Goal: Task Accomplishment & Management: Manage account settings

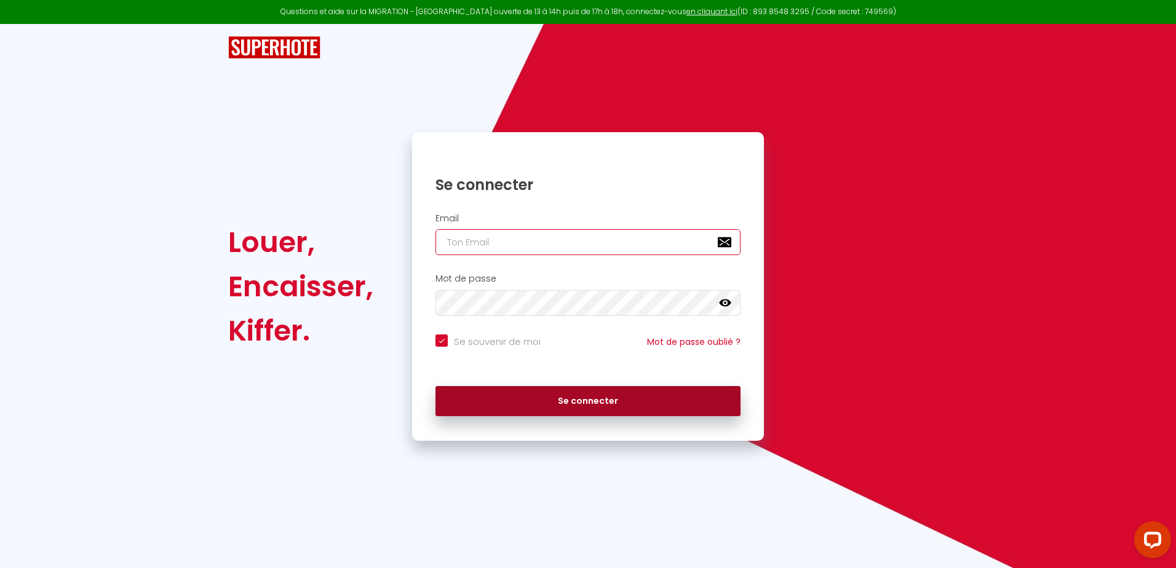
type input "[EMAIL_ADDRESS][DOMAIN_NAME]"
click at [599, 395] on button "Se connecter" at bounding box center [587, 401] width 305 height 31
checkbox input "true"
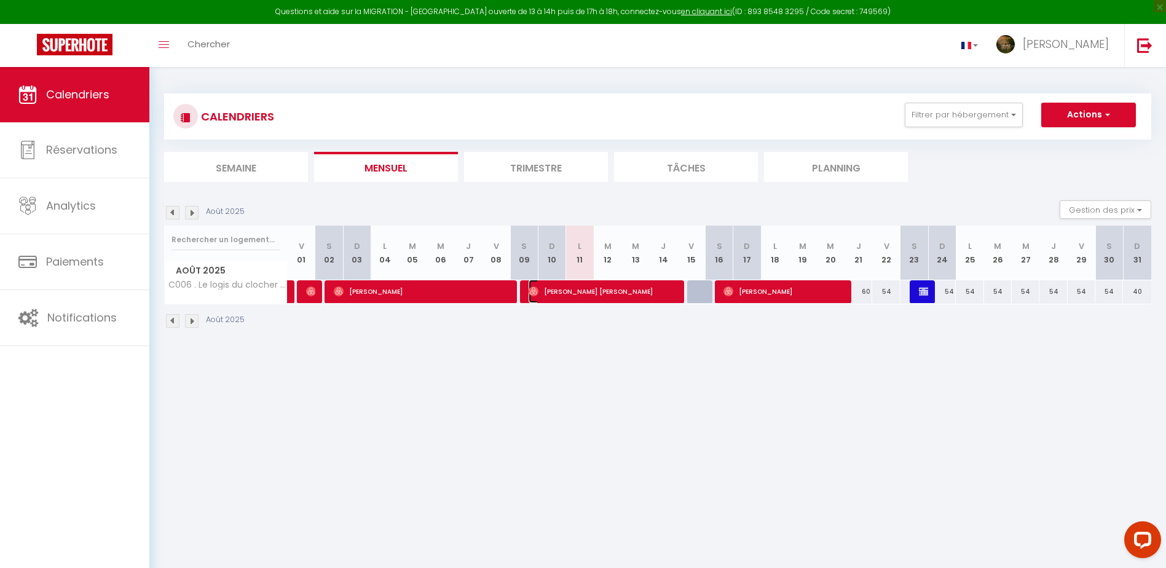
click at [616, 289] on span "[PERSON_NAME] [PERSON_NAME]" at bounding box center [603, 291] width 148 height 23
select select "OK"
select select "1"
select select "0"
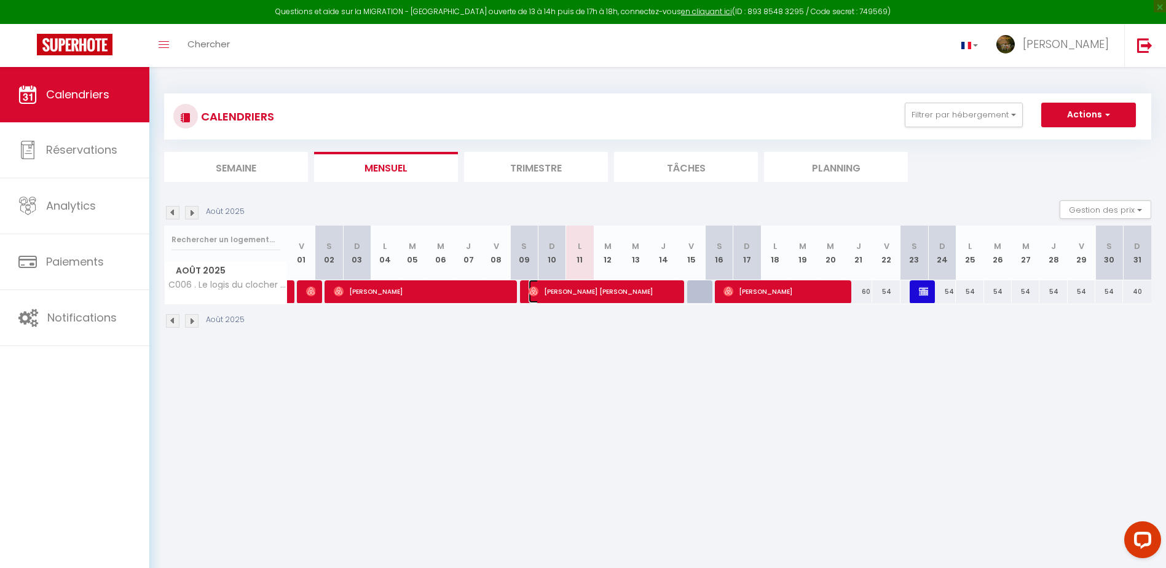
select select "1"
select select
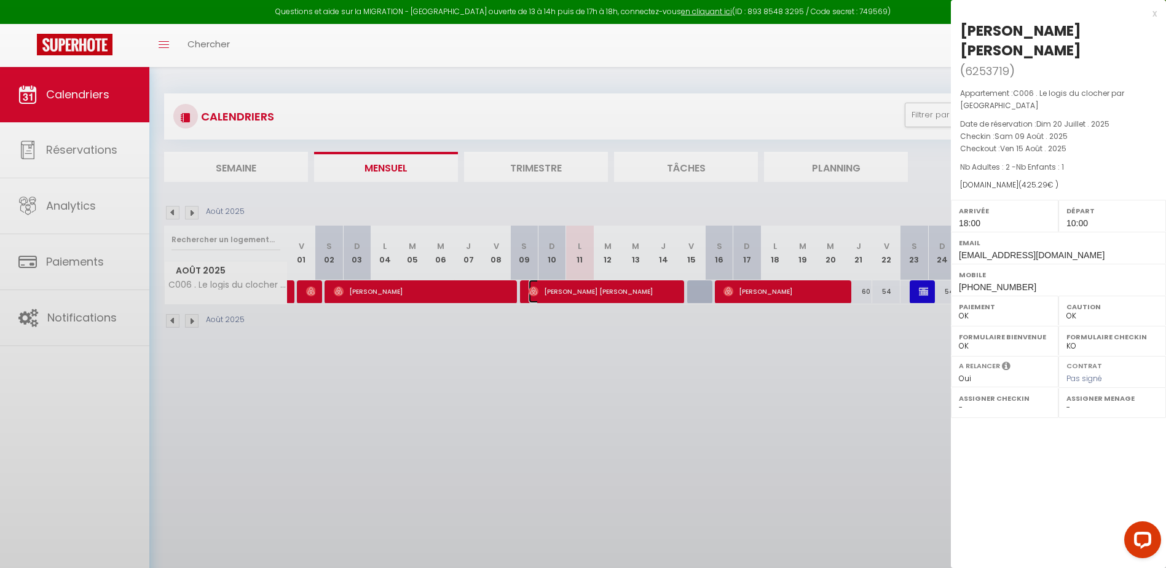
select select "48149"
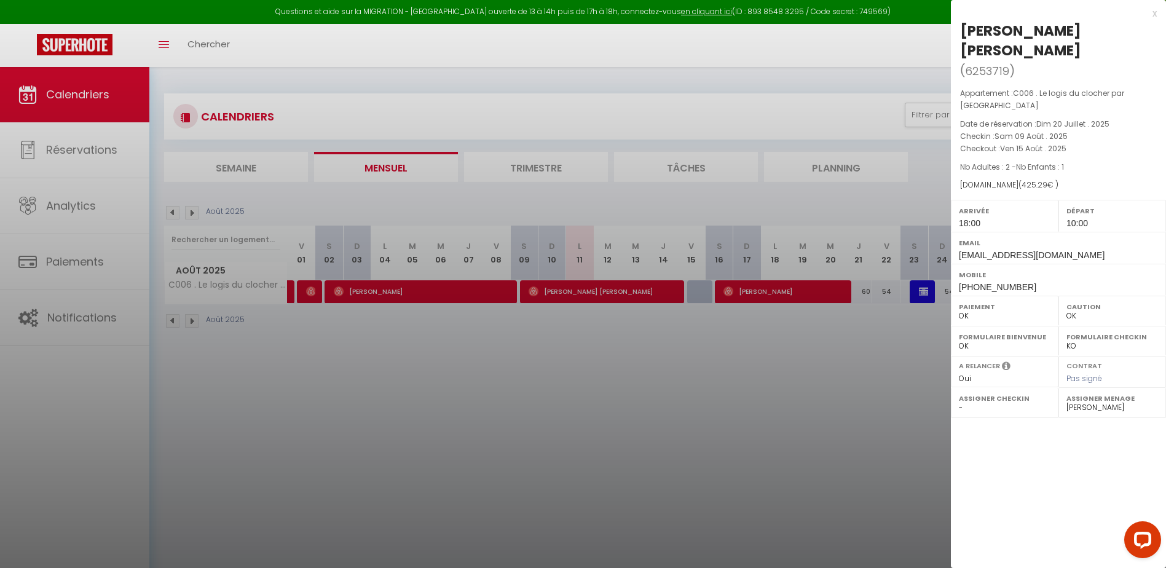
click at [1156, 12] on div "x" at bounding box center [1054, 13] width 206 height 15
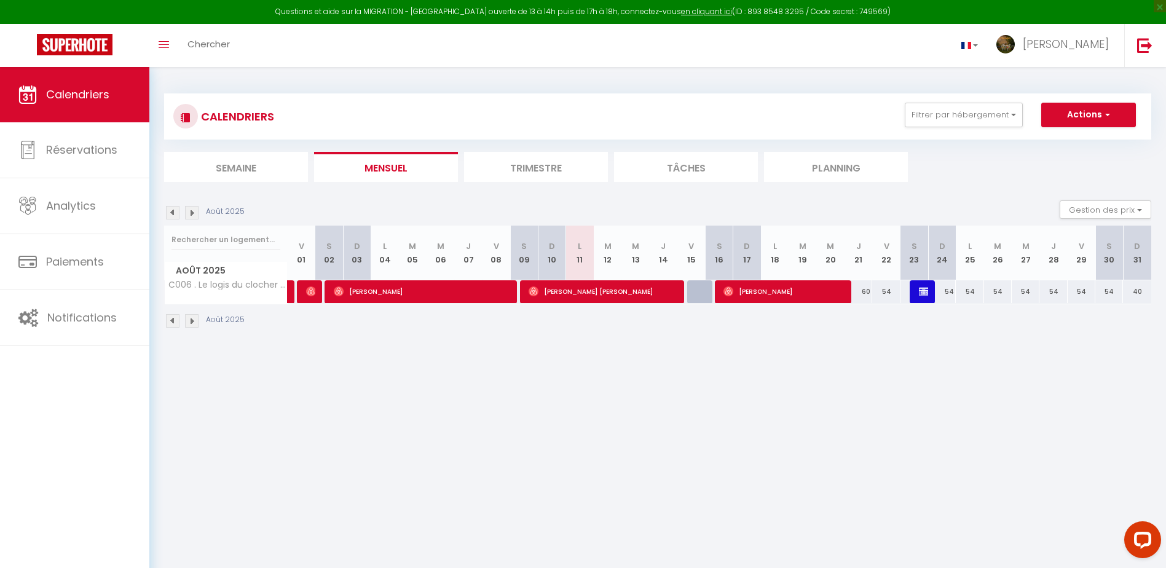
click at [189, 319] on img at bounding box center [192, 321] width 14 height 14
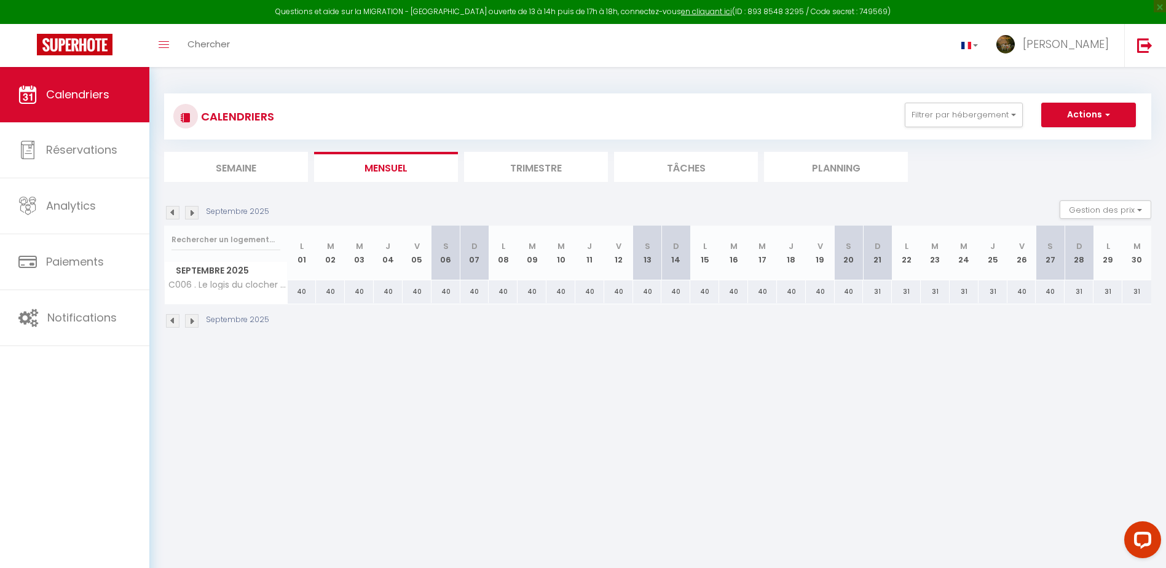
click at [189, 319] on img at bounding box center [192, 321] width 14 height 14
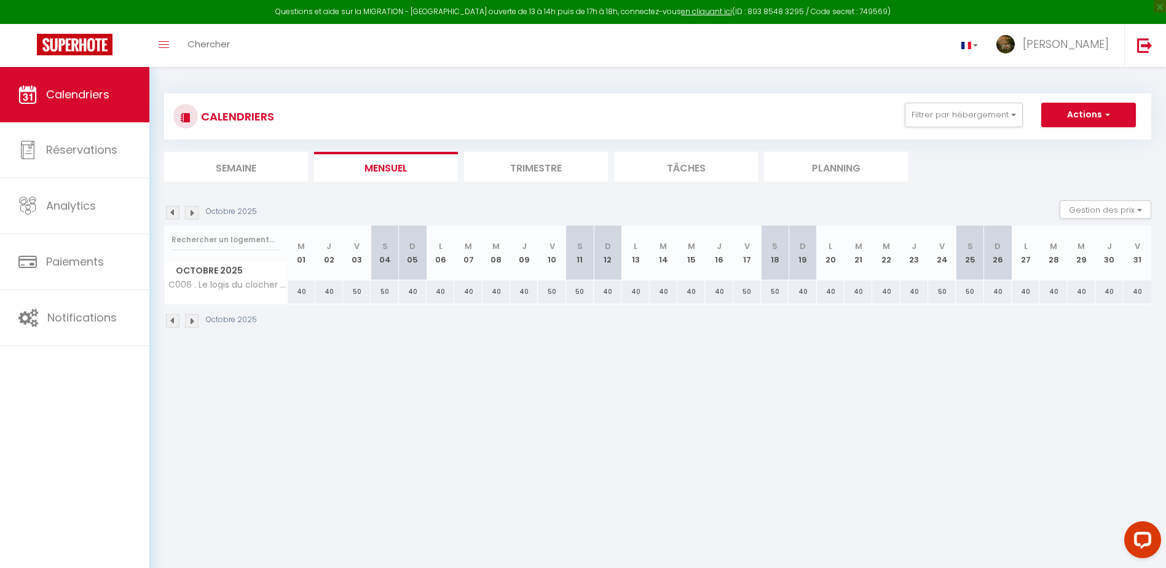
click at [189, 319] on img at bounding box center [192, 321] width 14 height 14
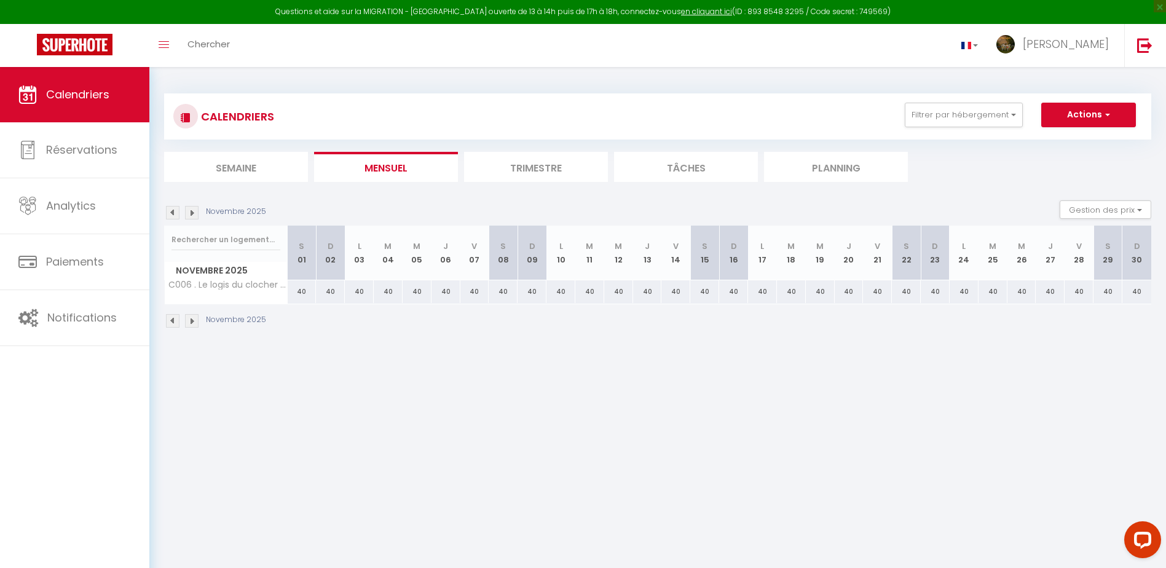
click at [189, 319] on img at bounding box center [192, 321] width 14 height 14
